Goal: Task Accomplishment & Management: Complete application form

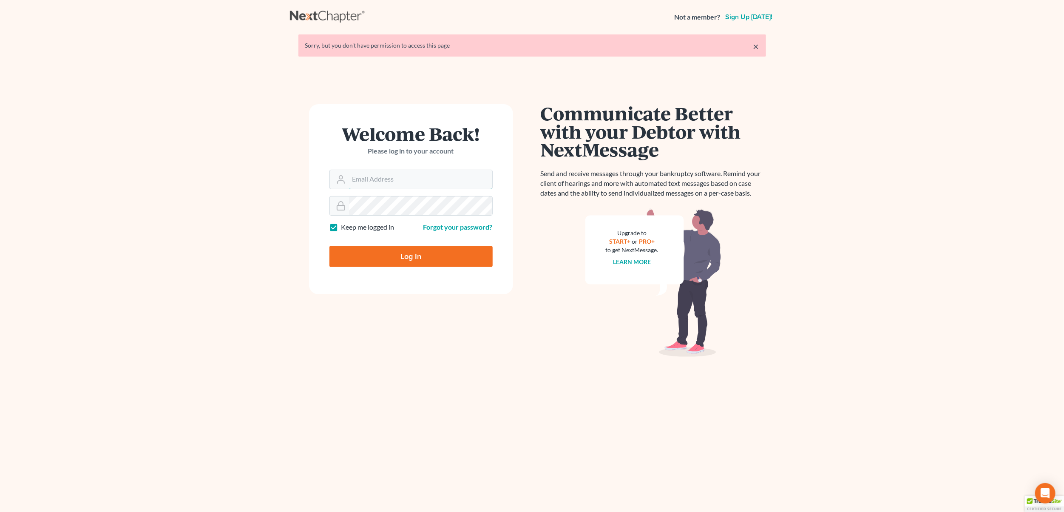
type input "[PERSON_NAME][EMAIL_ADDRESS][PERSON_NAME][DOMAIN_NAME]"
click at [411, 252] on input "Log In" at bounding box center [410, 256] width 163 height 21
type input "Thinking..."
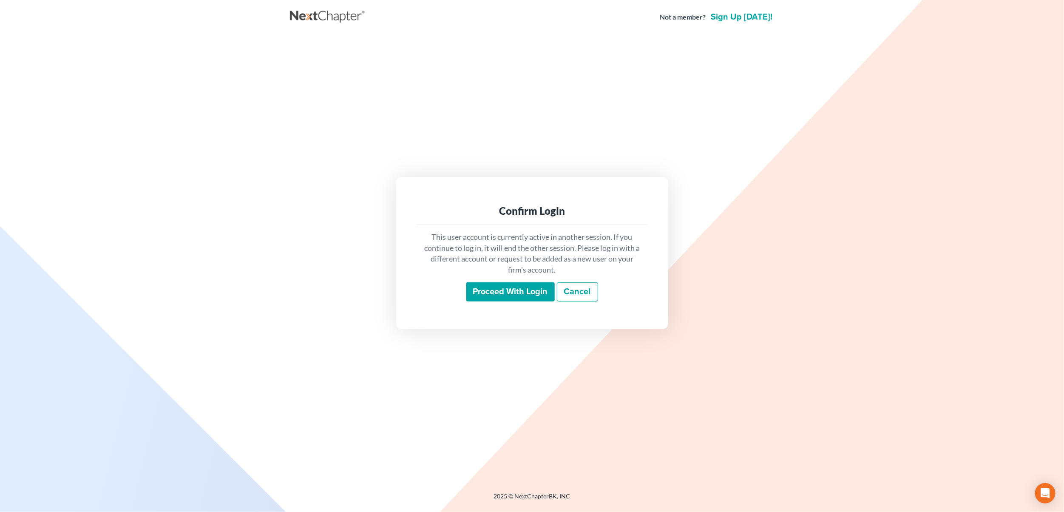
click at [478, 288] on input "Proceed with login" at bounding box center [510, 292] width 88 height 20
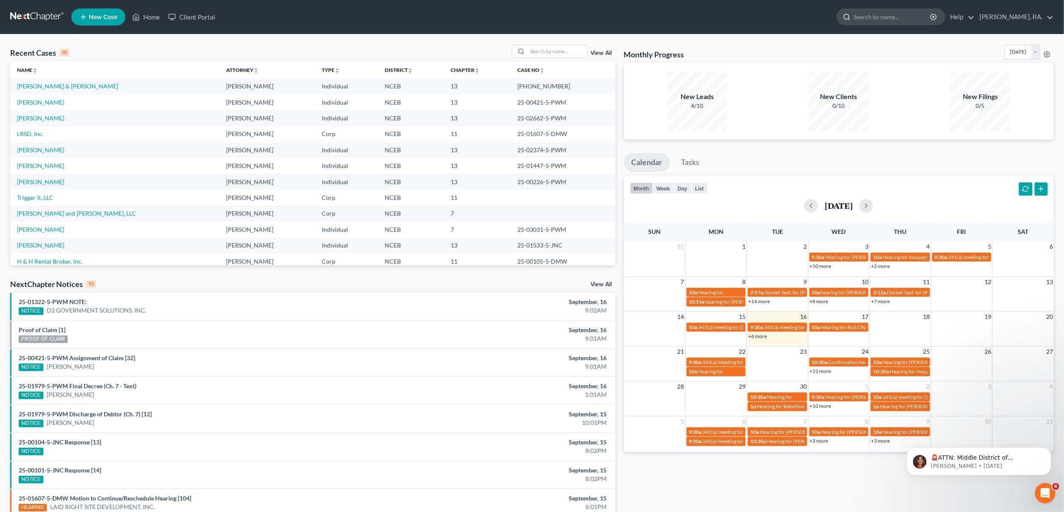
click at [901, 15] on input "search" at bounding box center [892, 17] width 78 height 16
type input "stone"
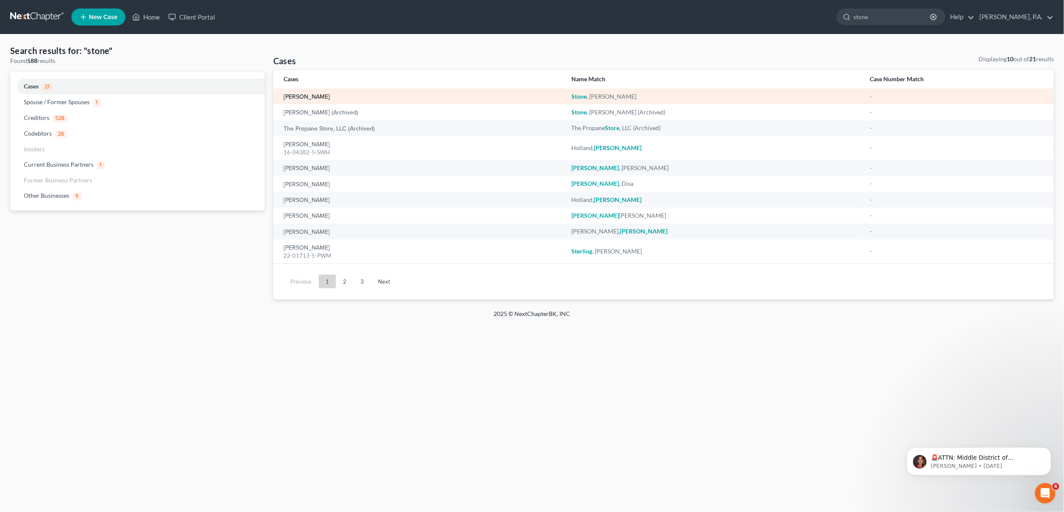
click at [302, 94] on link "[PERSON_NAME]" at bounding box center [306, 97] width 46 height 6
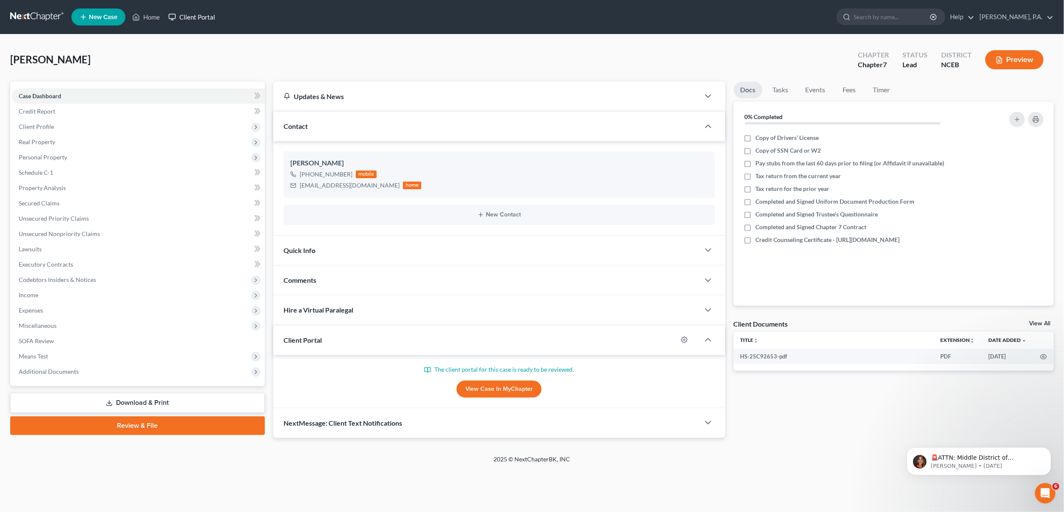
click at [202, 15] on link "Client Portal" at bounding box center [191, 16] width 55 height 15
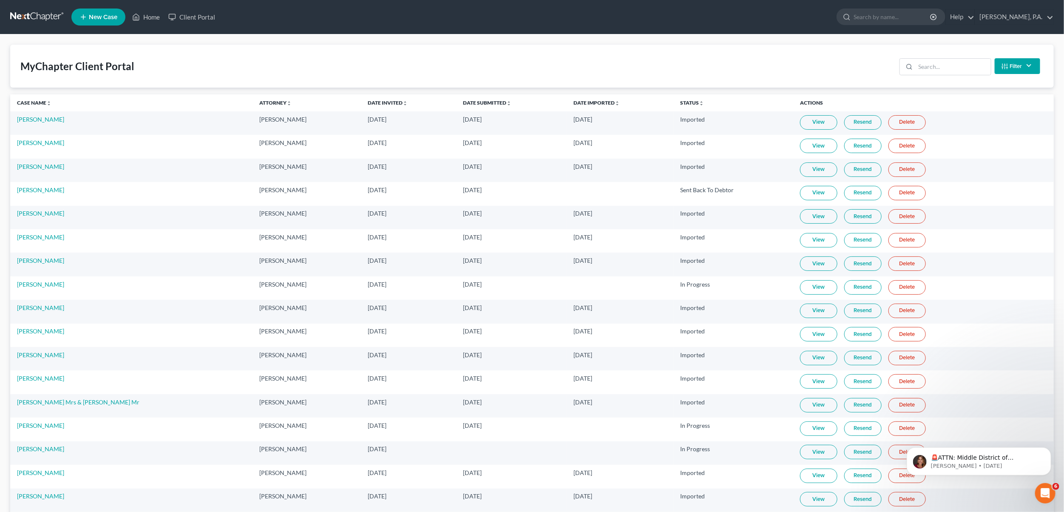
drag, startPoint x: 914, startPoint y: 22, endPoint x: 907, endPoint y: 25, distance: 7.4
click at [908, 25] on div at bounding box center [890, 17] width 109 height 17
click at [924, 65] on input "search" at bounding box center [953, 67] width 75 height 16
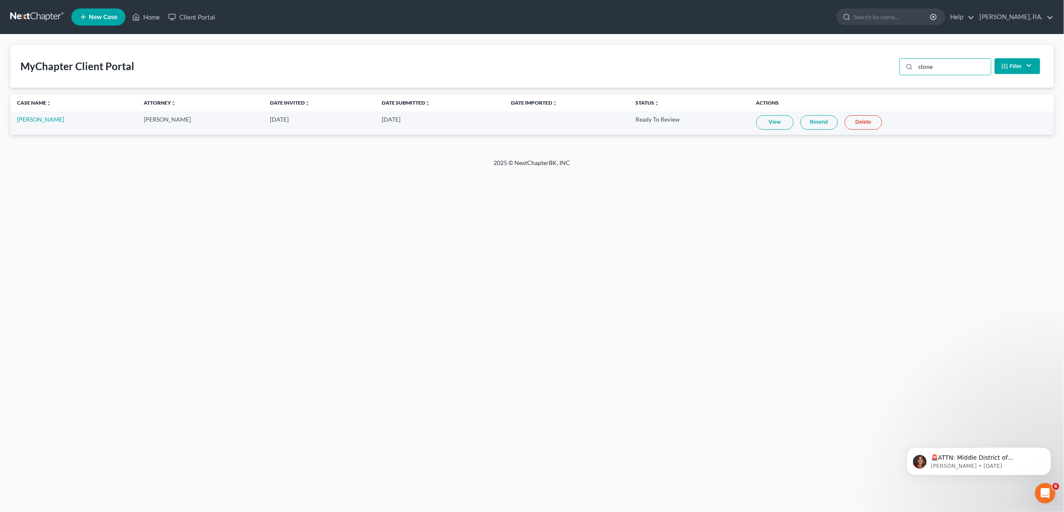
click at [757, 125] on link "View" at bounding box center [774, 122] width 37 height 14
drag, startPoint x: 956, startPoint y: 63, endPoint x: 893, endPoint y: 67, distance: 63.0
click at [896, 67] on div "stone Filter Status Filter... Invited In Progress Ready To Review Reviewed Impo…" at bounding box center [969, 66] width 147 height 23
type input "harvey"
click at [42, 119] on link "[PERSON_NAME]" at bounding box center [40, 119] width 47 height 7
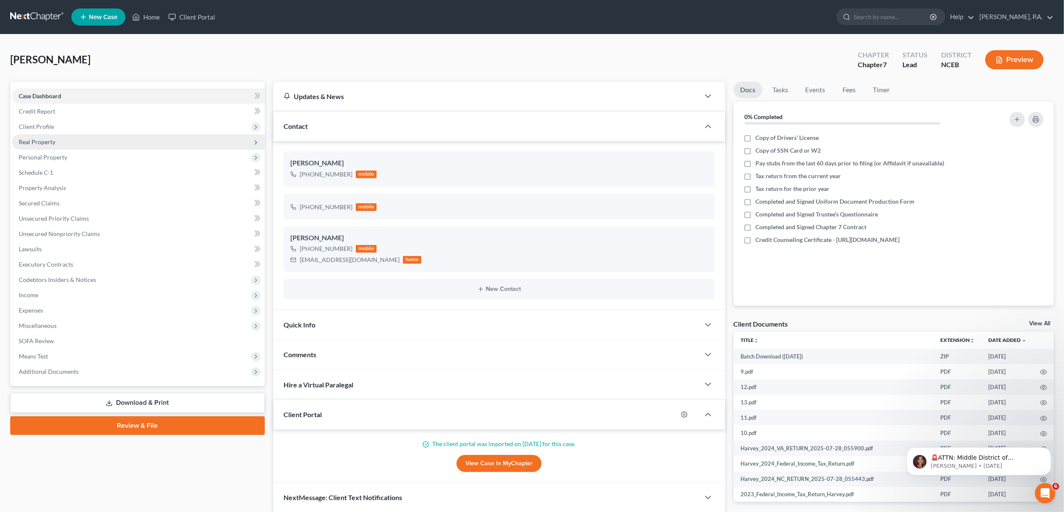
click at [52, 142] on span "Real Property" at bounding box center [37, 141] width 37 height 7
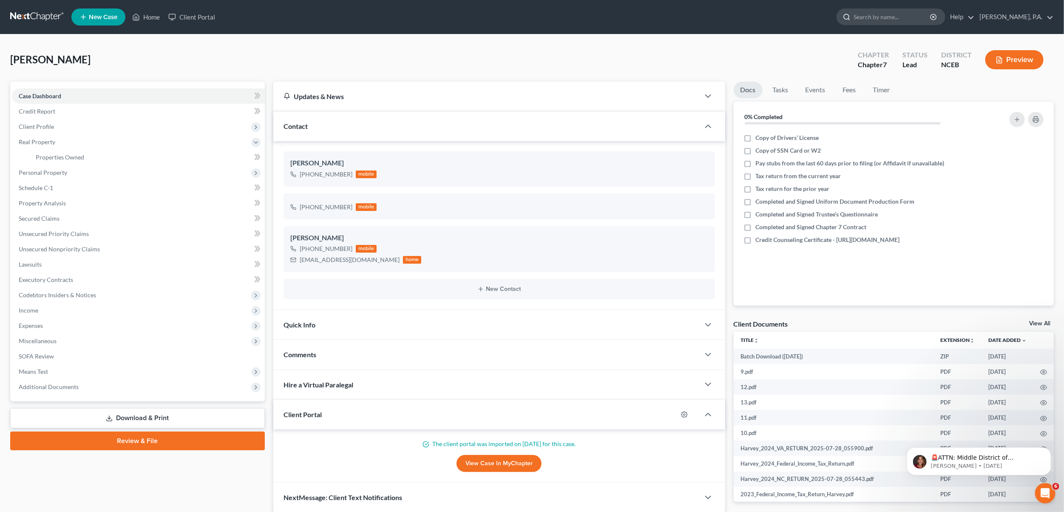
click at [902, 18] on input "search" at bounding box center [892, 17] width 78 height 16
click at [187, 15] on link "Client Portal" at bounding box center [191, 16] width 55 height 15
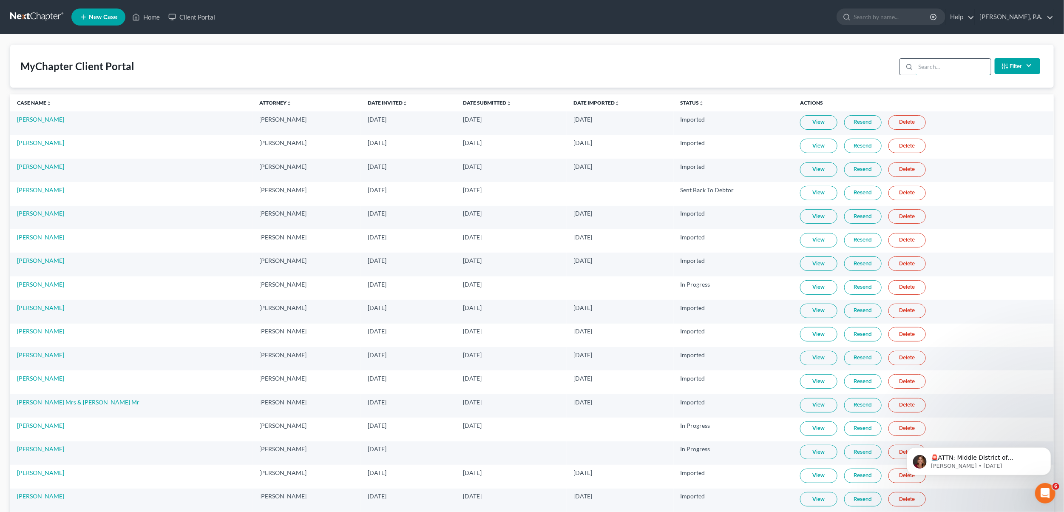
click at [957, 63] on input "search" at bounding box center [953, 67] width 75 height 16
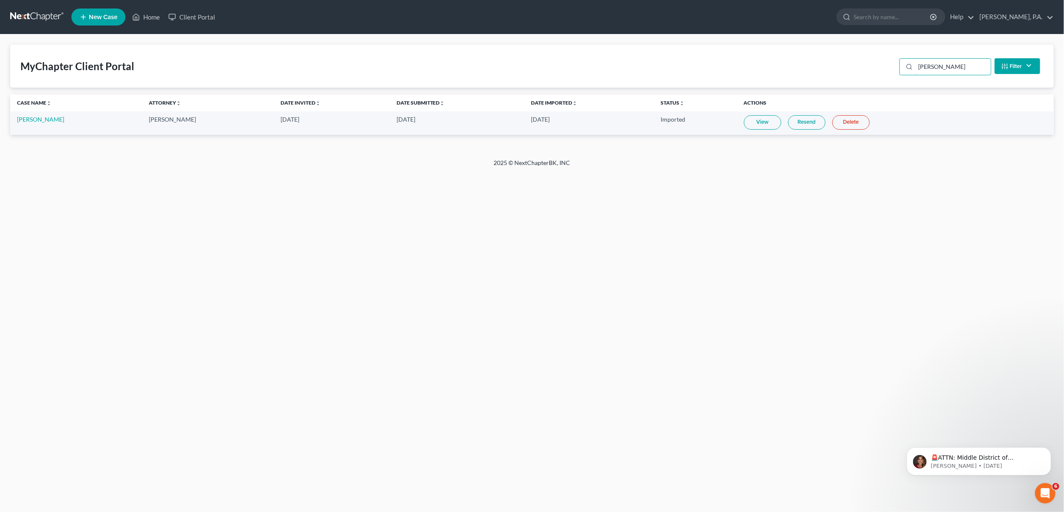
type input "harvey"
click at [744, 123] on link "View" at bounding box center [762, 122] width 37 height 14
click at [97, 11] on link "New Case" at bounding box center [98, 17] width 54 height 17
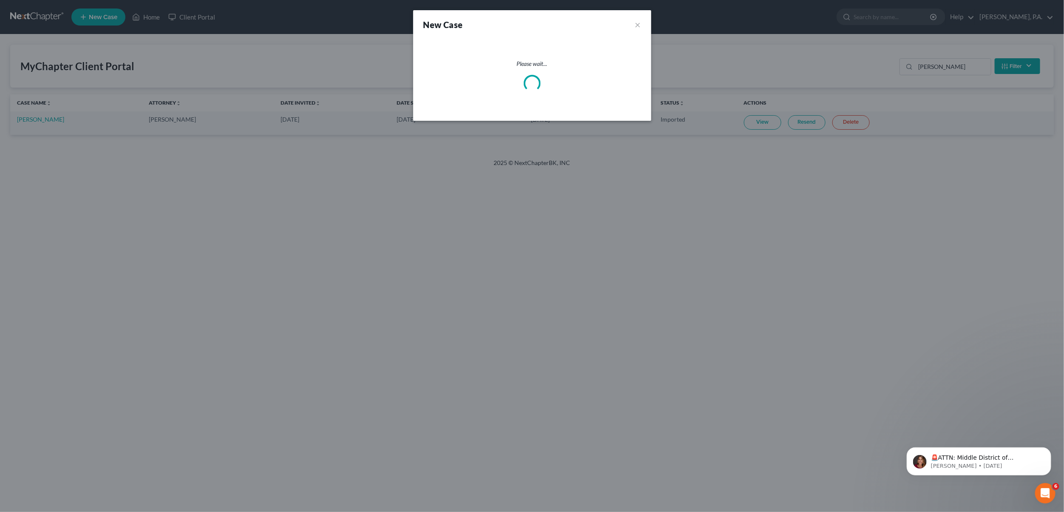
select select "57"
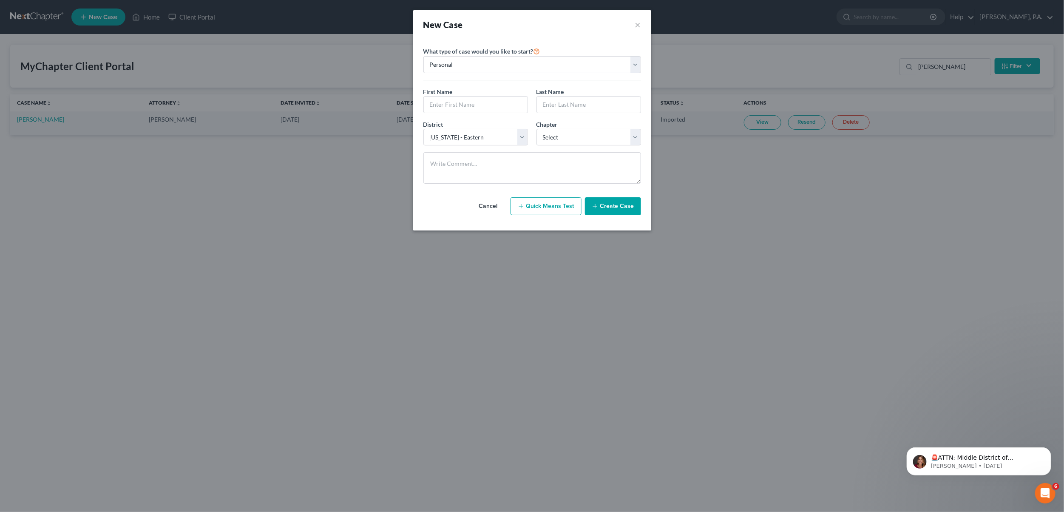
click at [551, 210] on button "Quick Means Test" at bounding box center [545, 206] width 71 height 18
select select "28"
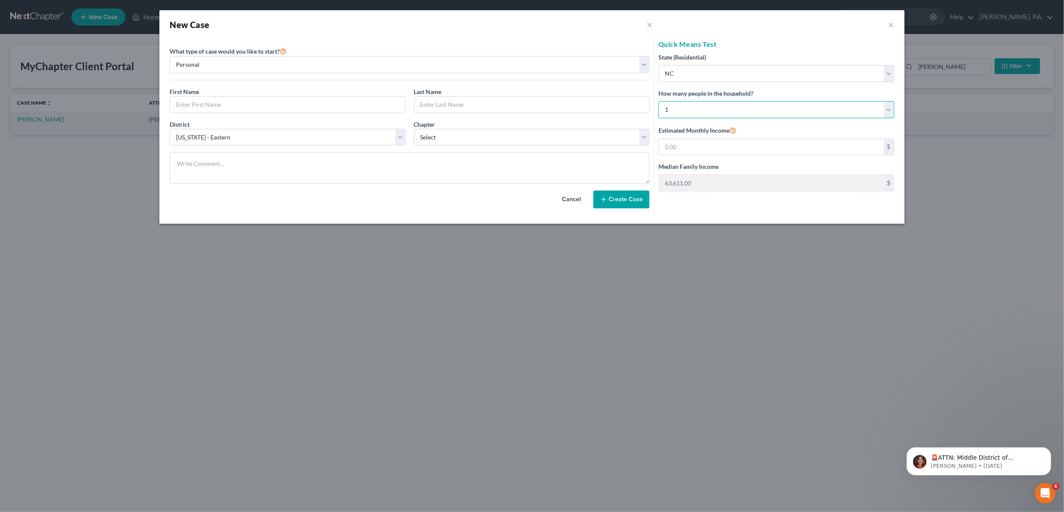
click at [889, 111] on select "Select 1 2 3 4 5 6 7 8 9 10 11 12 13 14 15 16 17 18 19 20" at bounding box center [776, 109] width 236 height 17
select select "1"
click at [658, 101] on select "Select 1 2 3 4 5 6 7 8 9 10 11 12 13 14 15 16 17 18 19 20" at bounding box center [776, 109] width 236 height 17
type input "80,315.00"
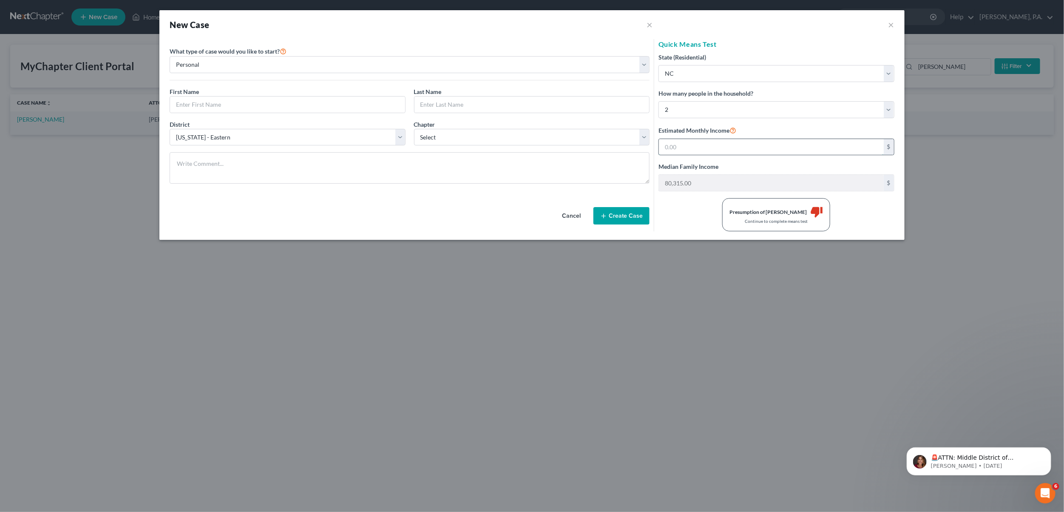
click at [703, 150] on input "text" at bounding box center [771, 147] width 225 height 16
type input "10,493"
click at [891, 27] on button "×" at bounding box center [891, 25] width 6 height 10
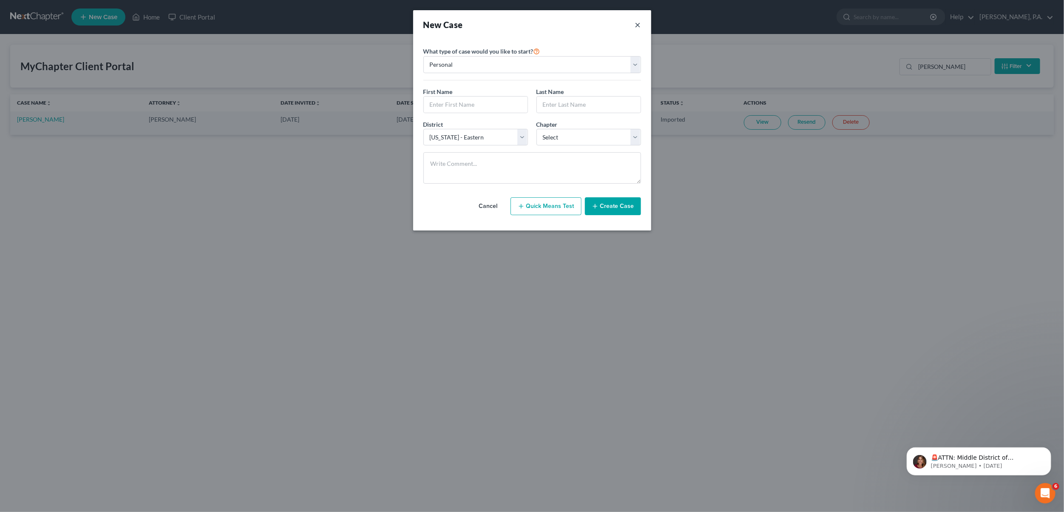
click at [638, 23] on button "×" at bounding box center [638, 25] width 6 height 12
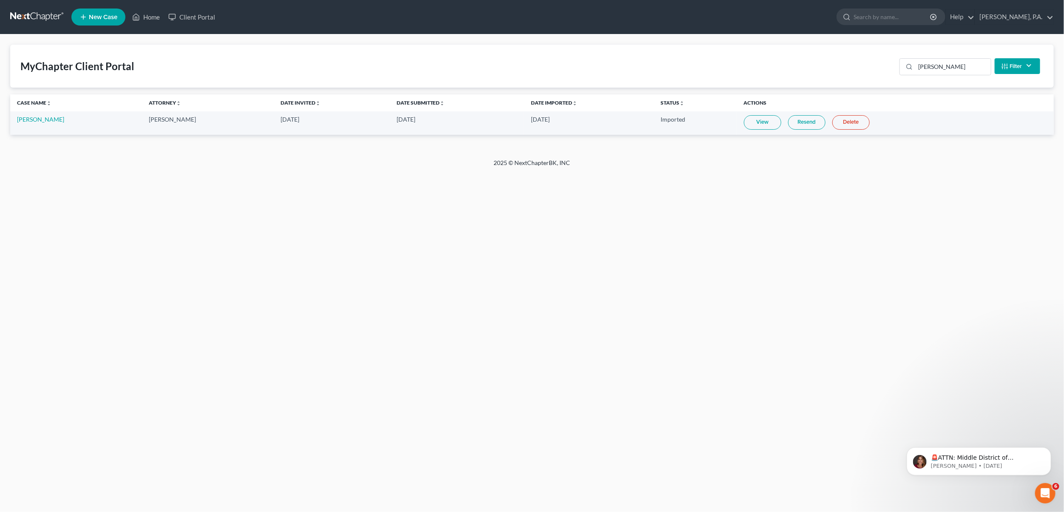
click at [744, 124] on link "View" at bounding box center [762, 122] width 37 height 14
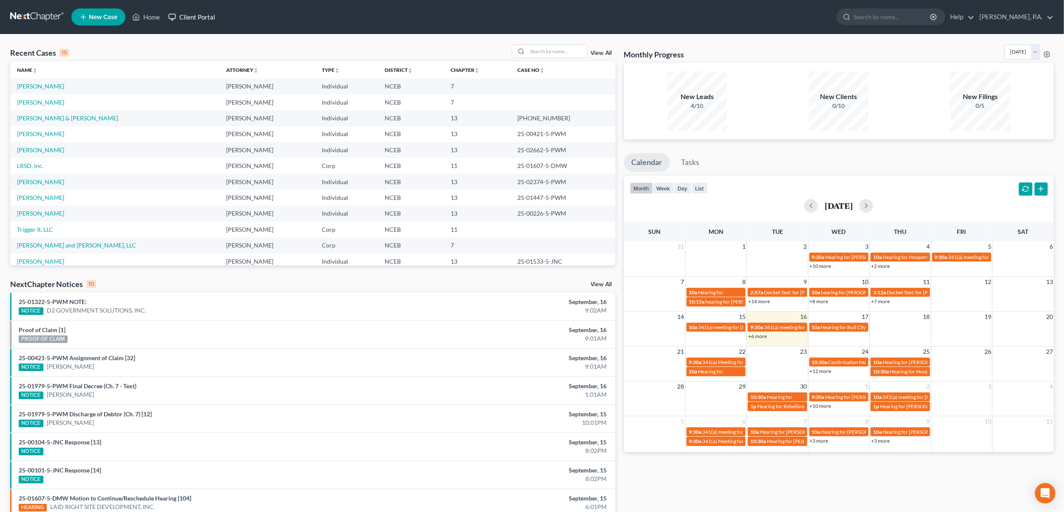
click at [202, 20] on link "Client Portal" at bounding box center [191, 16] width 55 height 15
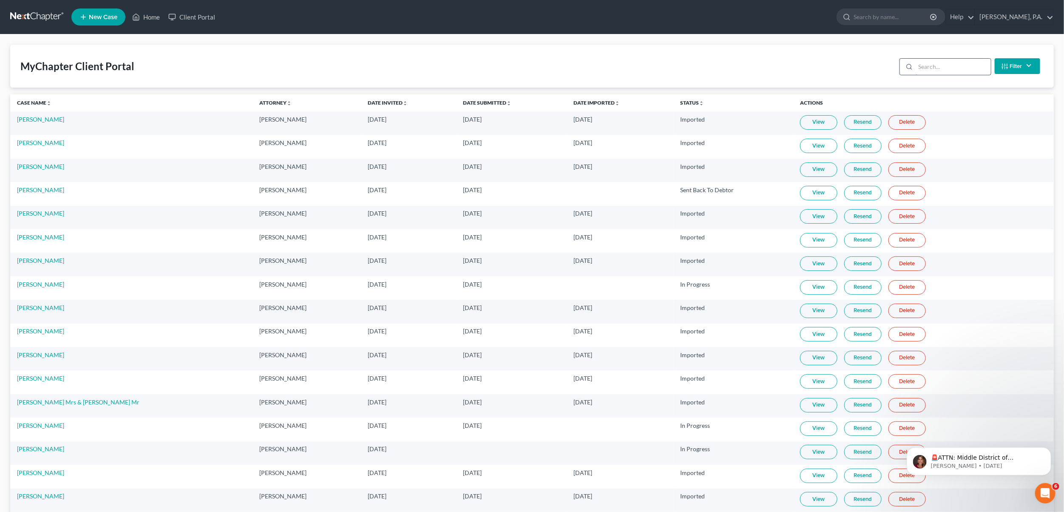
click at [930, 74] on input "search" at bounding box center [953, 67] width 75 height 16
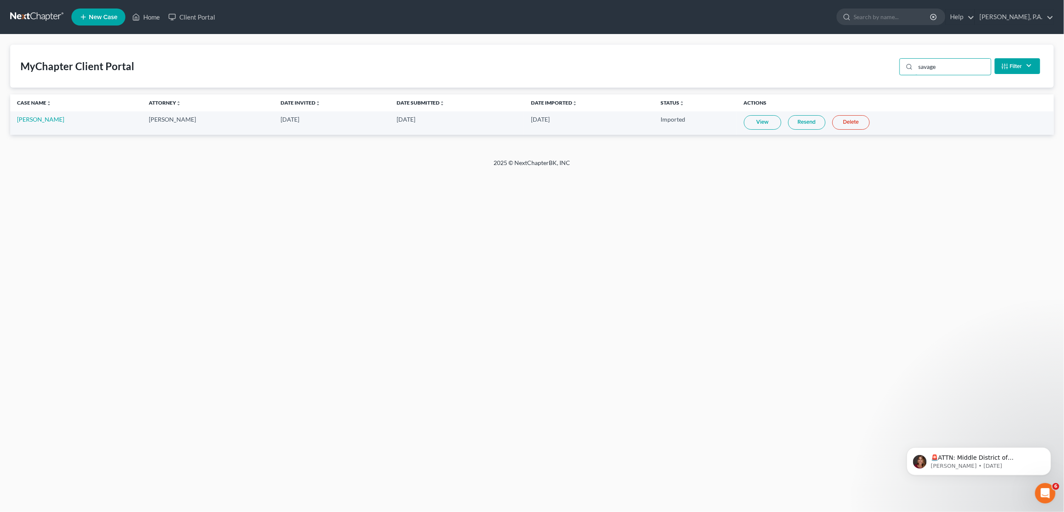
type input "savage"
click at [28, 121] on link "[PERSON_NAME]" at bounding box center [40, 119] width 47 height 7
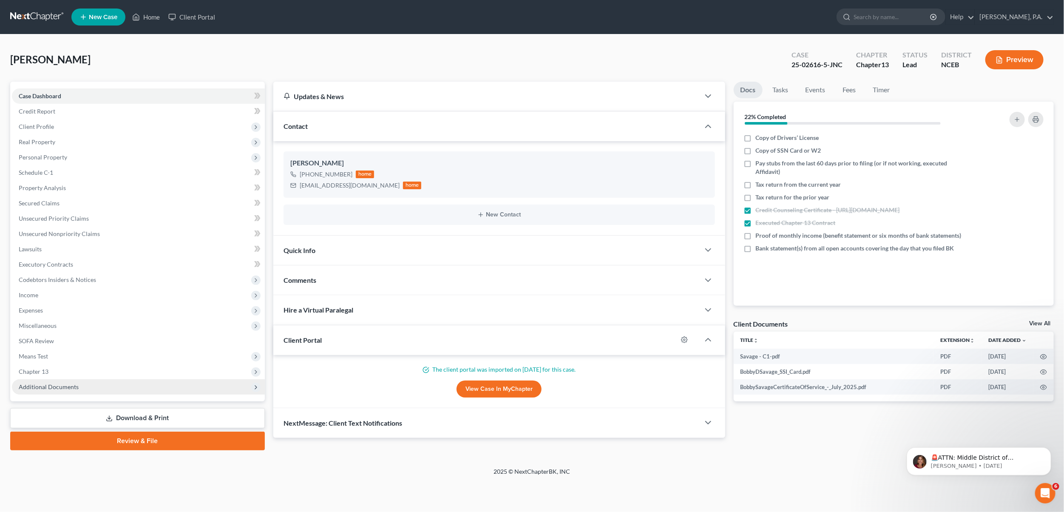
click at [69, 391] on span "Additional Documents" at bounding box center [138, 386] width 253 height 15
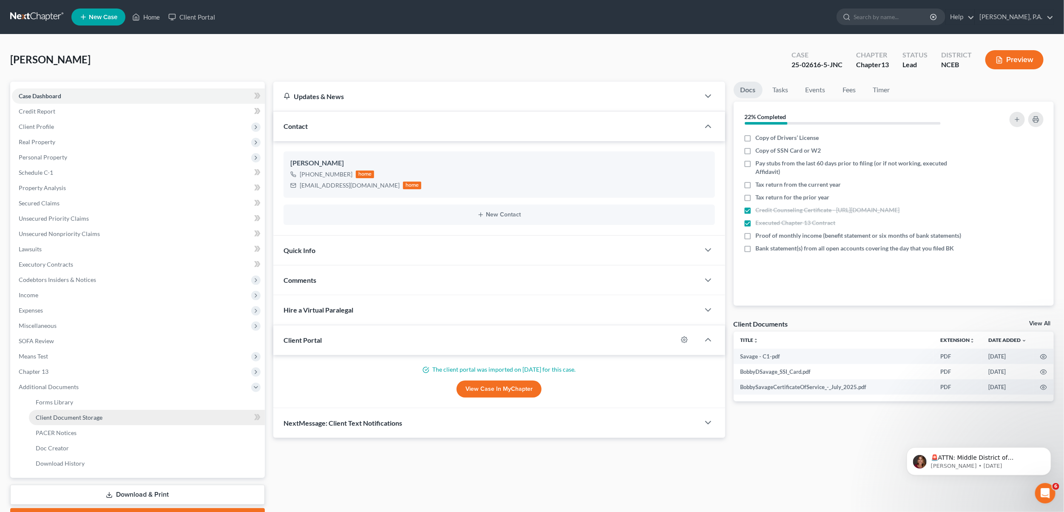
click at [73, 419] on span "Client Document Storage" at bounding box center [69, 417] width 67 height 7
